Goal: Information Seeking & Learning: Learn about a topic

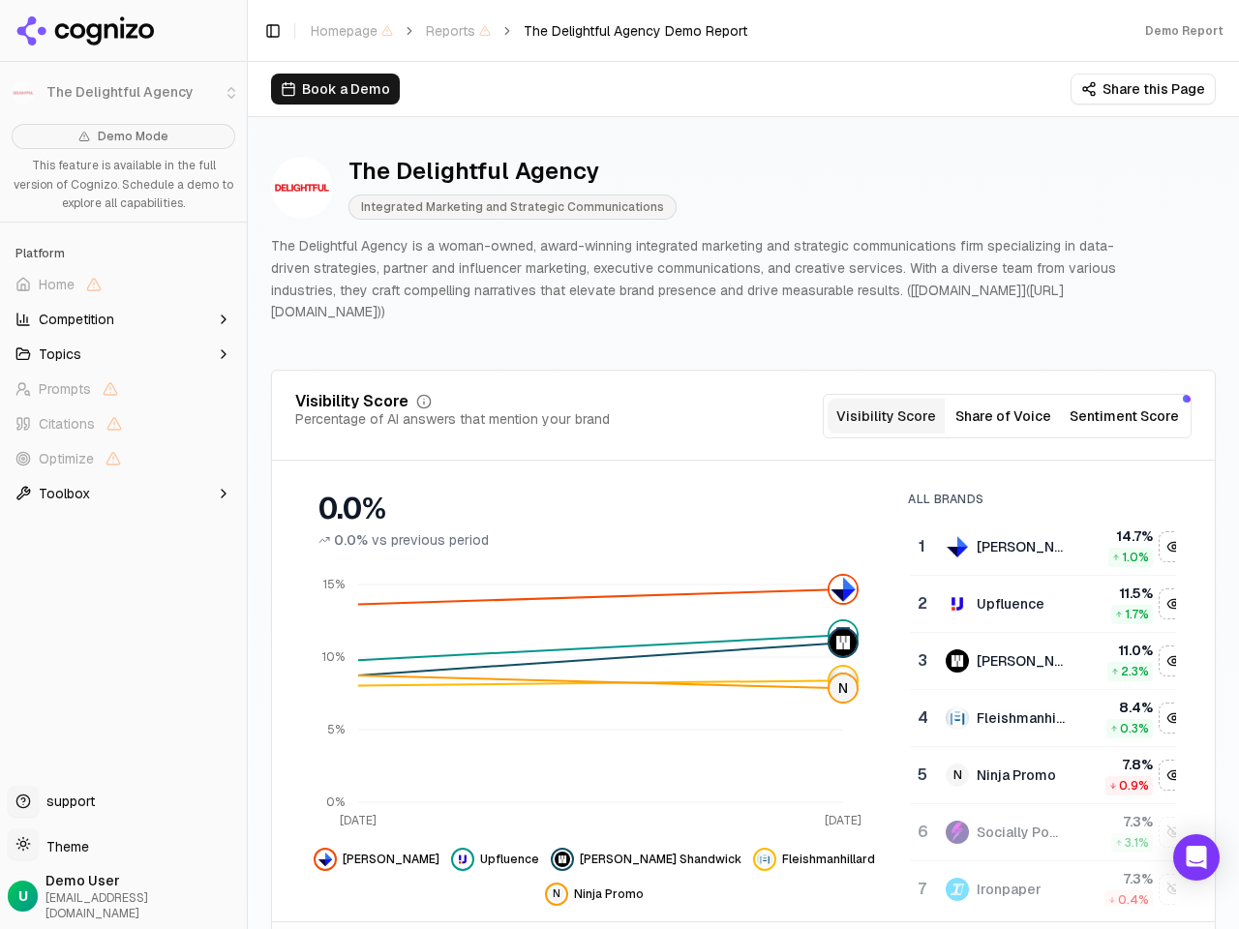
click at [23, 93] on li "The Delightful Agency" at bounding box center [123, 93] width 247 height 46
click at [123, 285] on span "Home" at bounding box center [123, 284] width 231 height 31
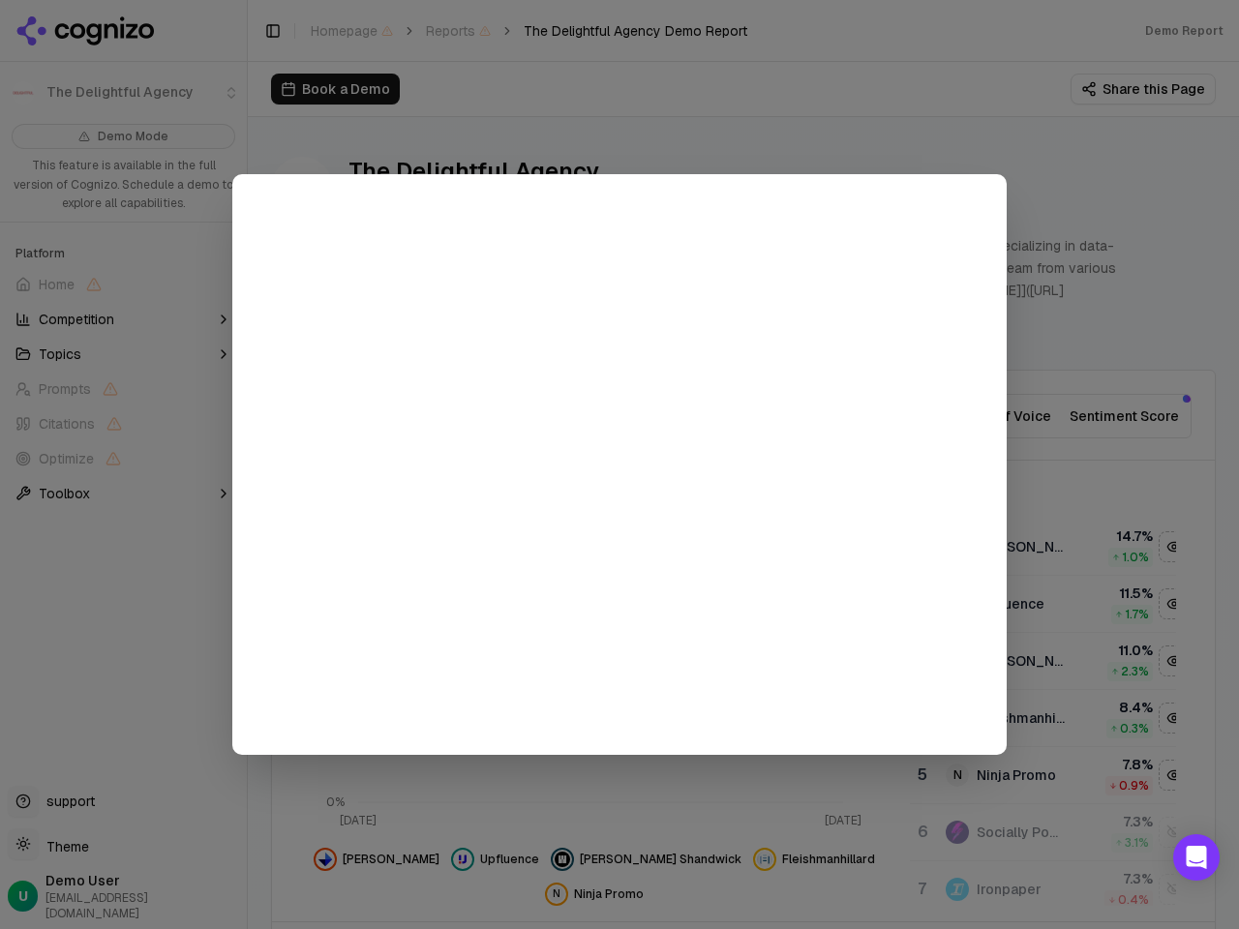
click at [123, 319] on div at bounding box center [619, 464] width 1239 height 929
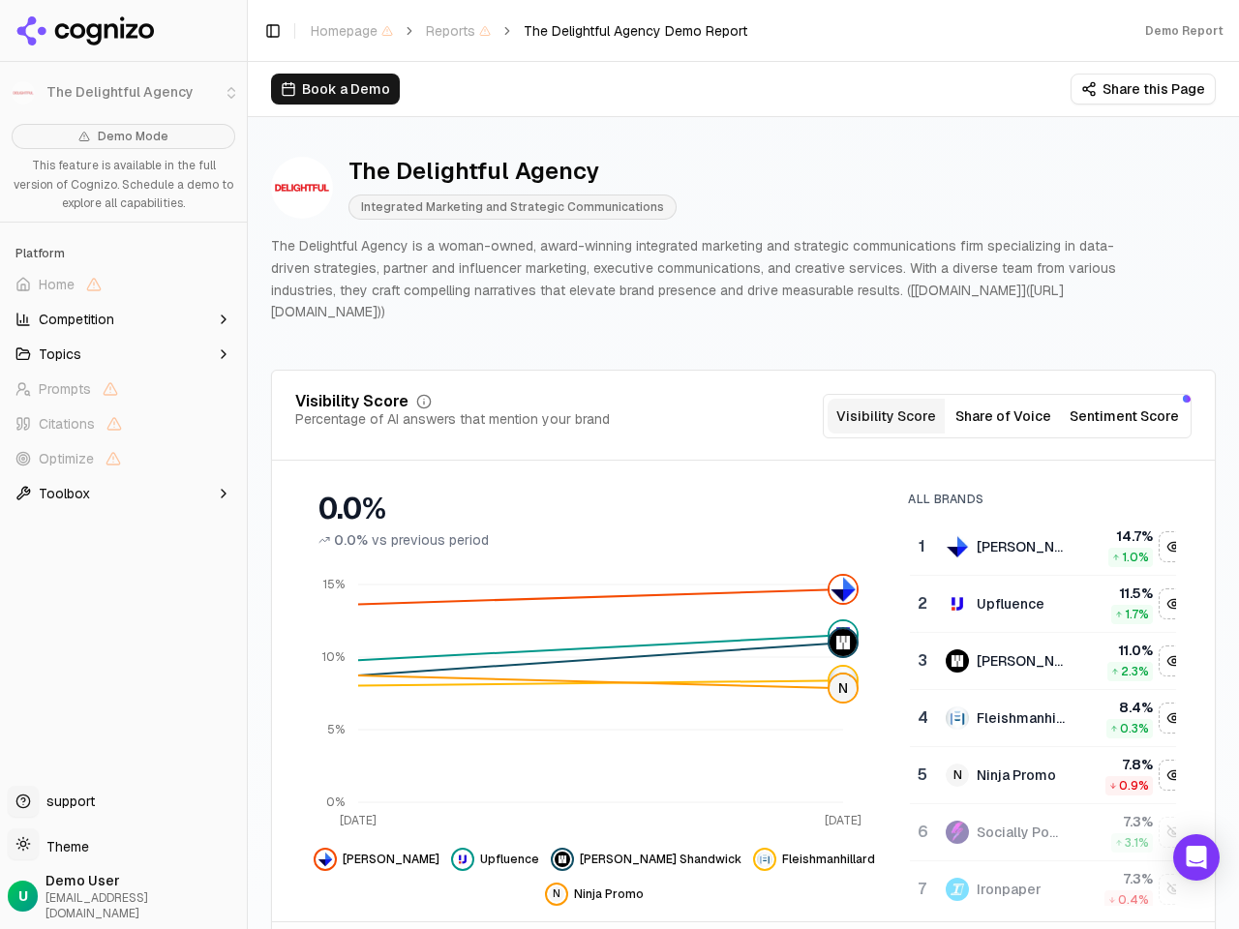
click at [123, 354] on button "Topics" at bounding box center [123, 354] width 231 height 31
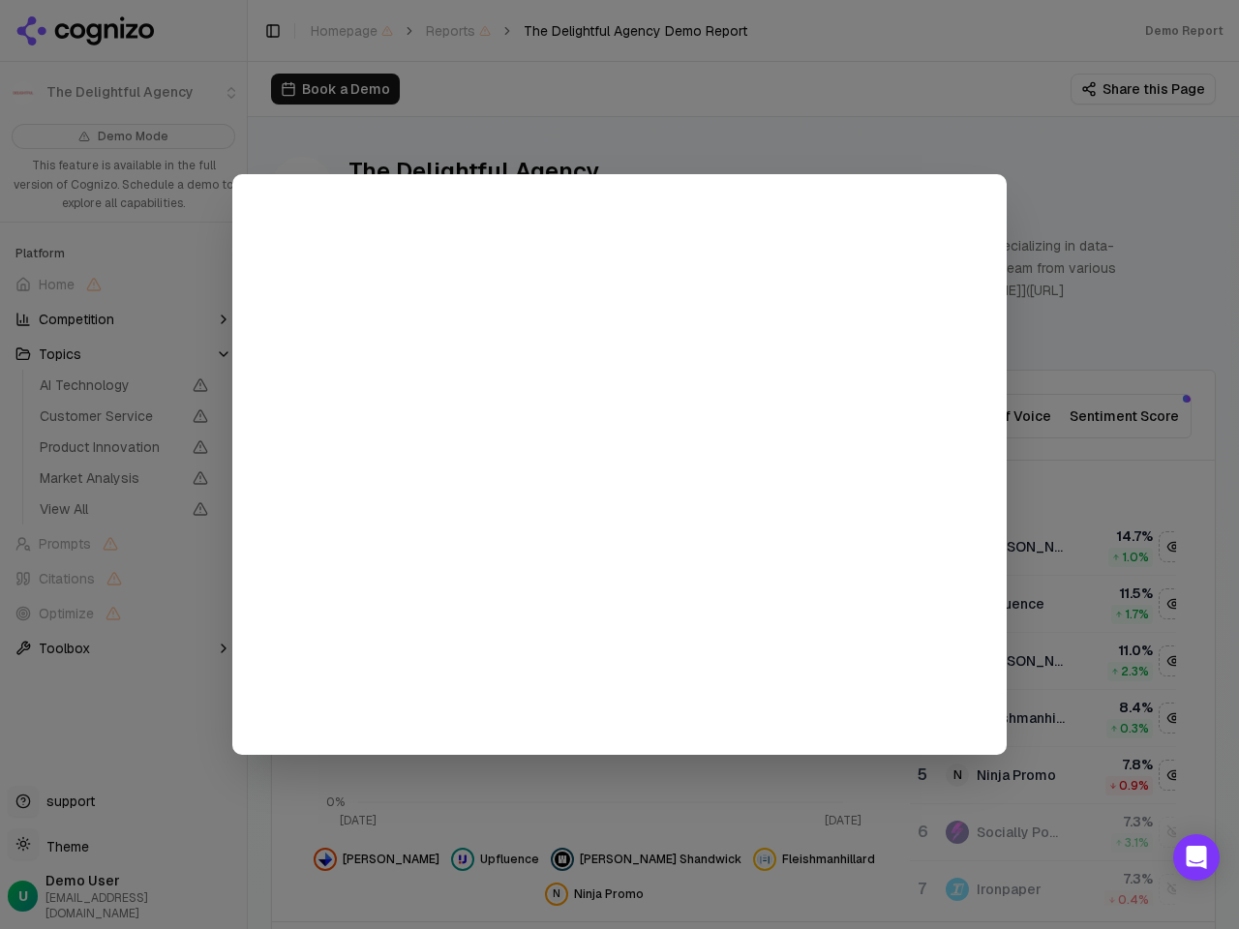
click at [123, 424] on div at bounding box center [619, 464] width 1239 height 929
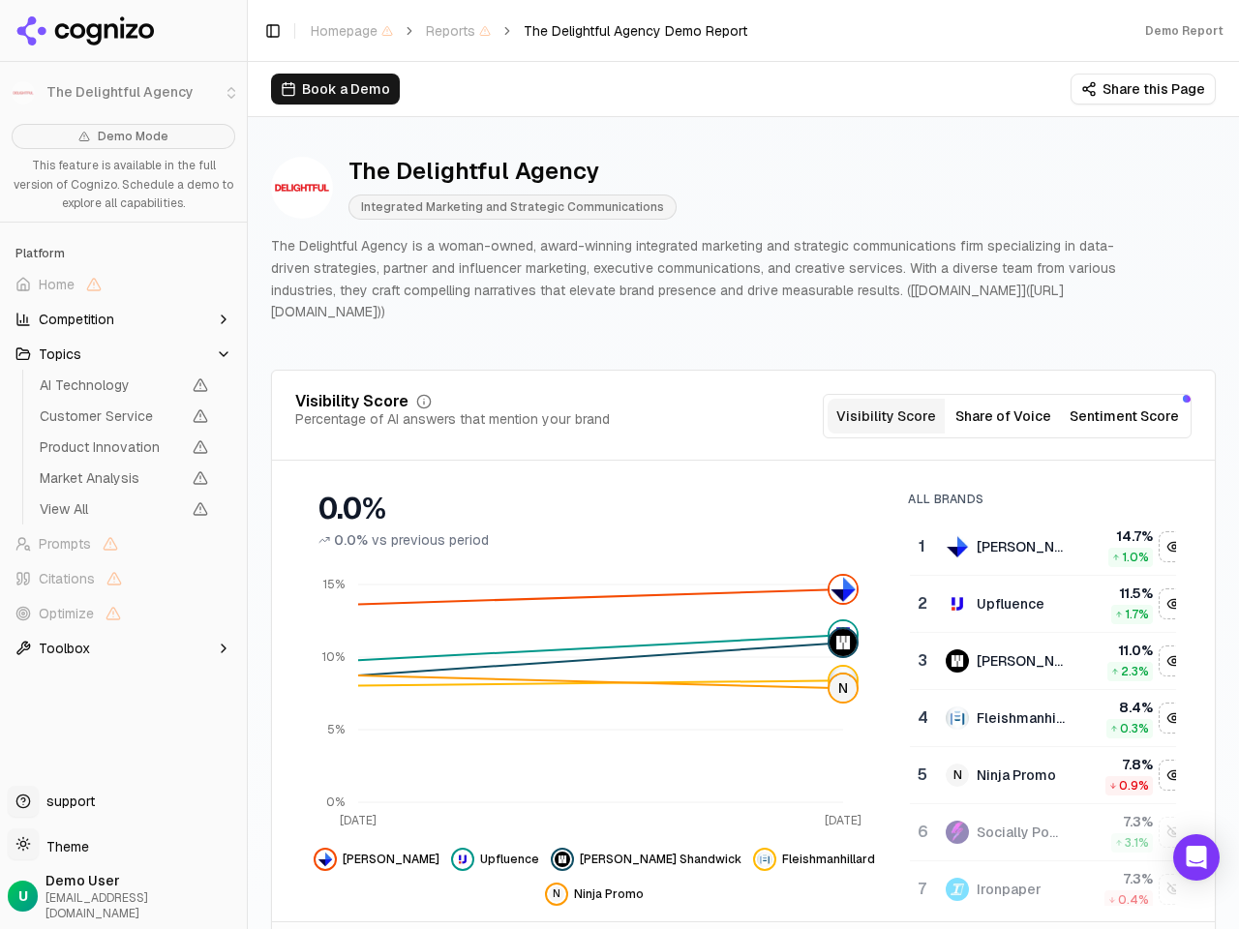
click at [123, 459] on span "Product Innovation" at bounding box center [124, 447] width 184 height 27
